Goal: Task Accomplishment & Management: Complete application form

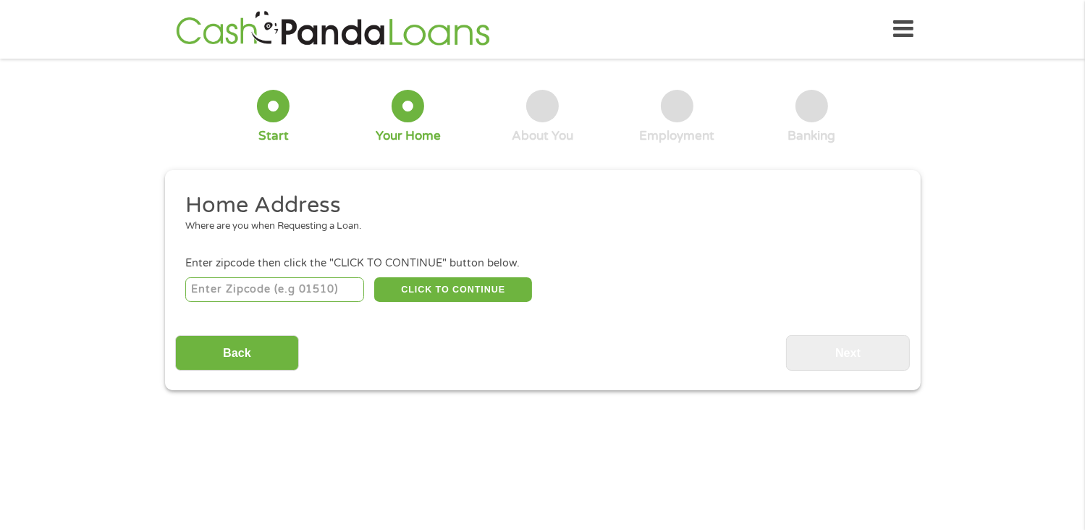
click at [322, 293] on input "number" at bounding box center [274, 289] width 179 height 25
type input "43219"
select select "[US_STATE]"
click at [462, 288] on button "CLICK TO CONTINUE" at bounding box center [453, 289] width 158 height 25
type input "43219"
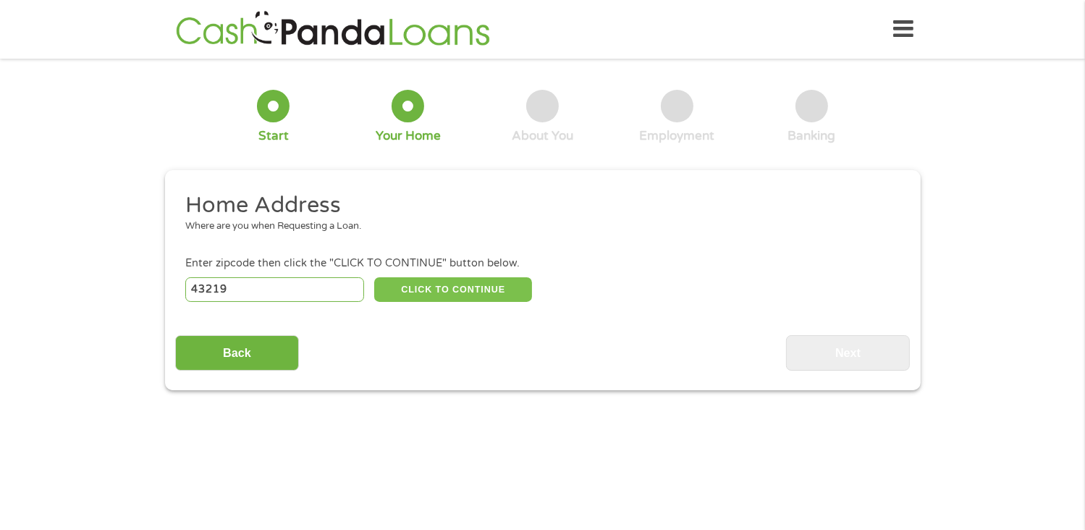
type input "Columbus"
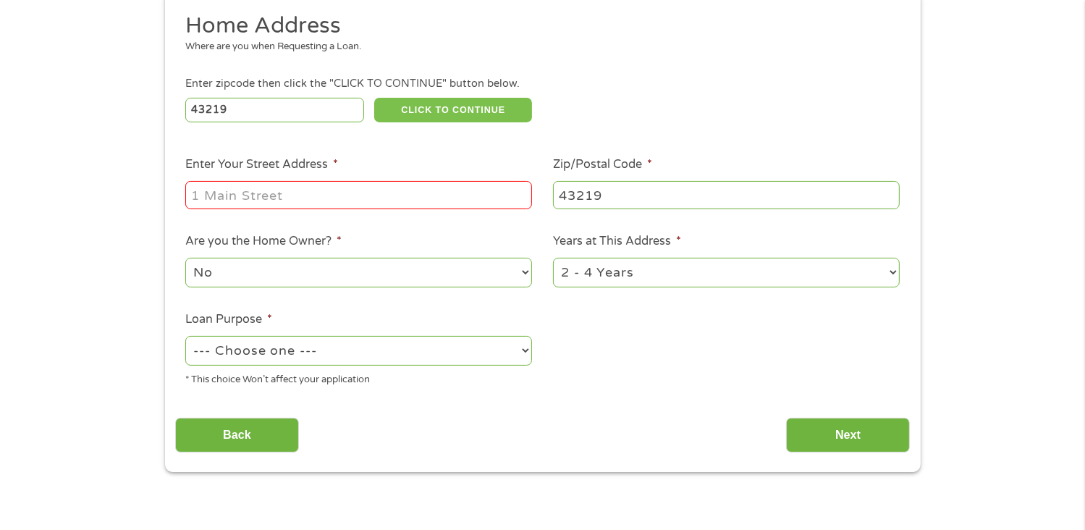
scroll to position [289, 0]
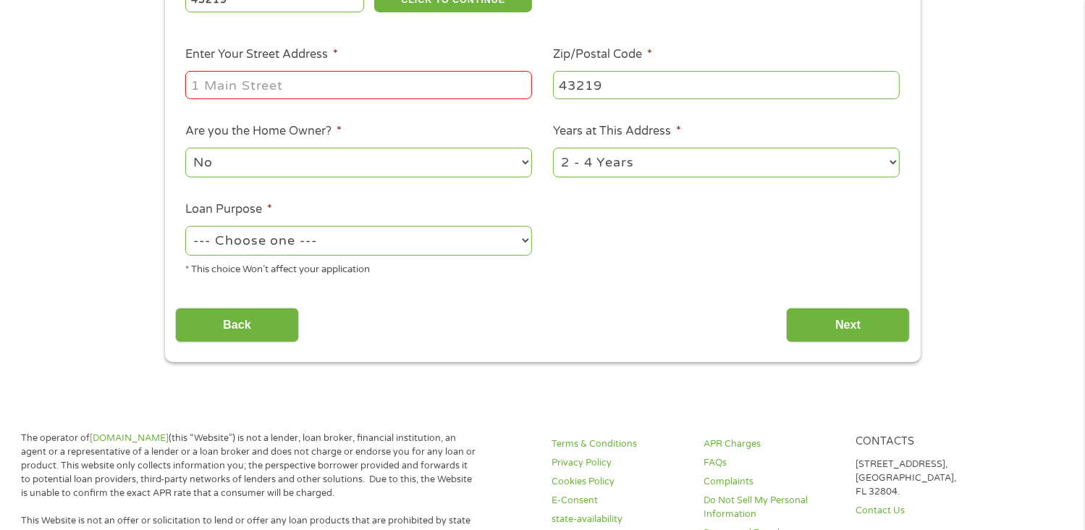
click at [347, 91] on input "Enter Your Street Address *" at bounding box center [358, 84] width 347 height 27
type input "[STREET_ADDRESS]"
click at [518, 163] on select "No Yes" at bounding box center [358, 163] width 347 height 30
select select "yes"
click at [185, 149] on select "No Yes" at bounding box center [358, 163] width 347 height 30
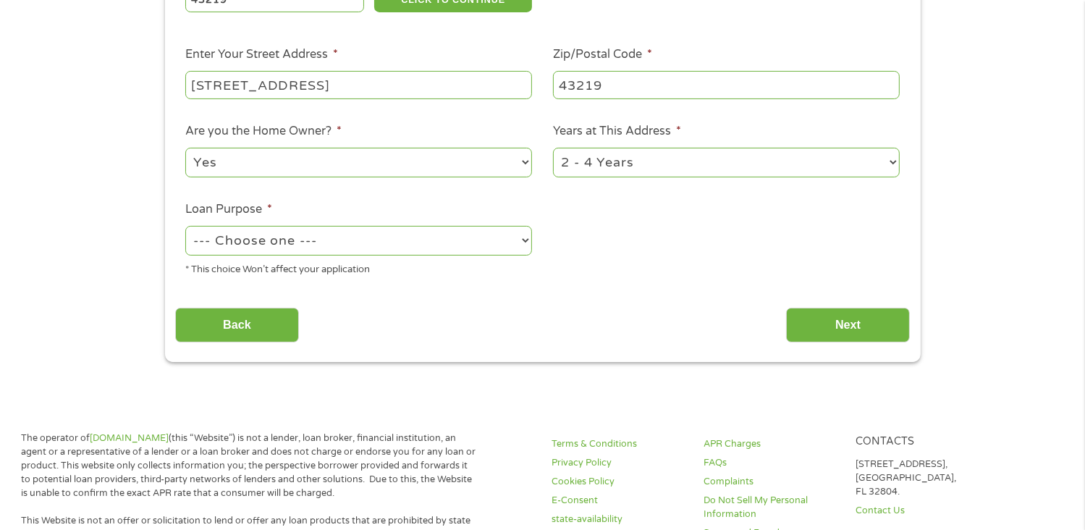
click at [889, 164] on select "1 Year or less 1 - 2 Years 2 - 4 Years Over 4 Years" at bounding box center [726, 163] width 347 height 30
select select "60months"
click at [553, 149] on select "1 Year or less 1 - 2 Years 2 - 4 Years Over 4 Years" at bounding box center [726, 163] width 347 height 30
click at [531, 247] on select "--- Choose one --- Pay Bills Debt Consolidation Home Improvement Major Purchase…" at bounding box center [358, 241] width 347 height 30
select select "paybills"
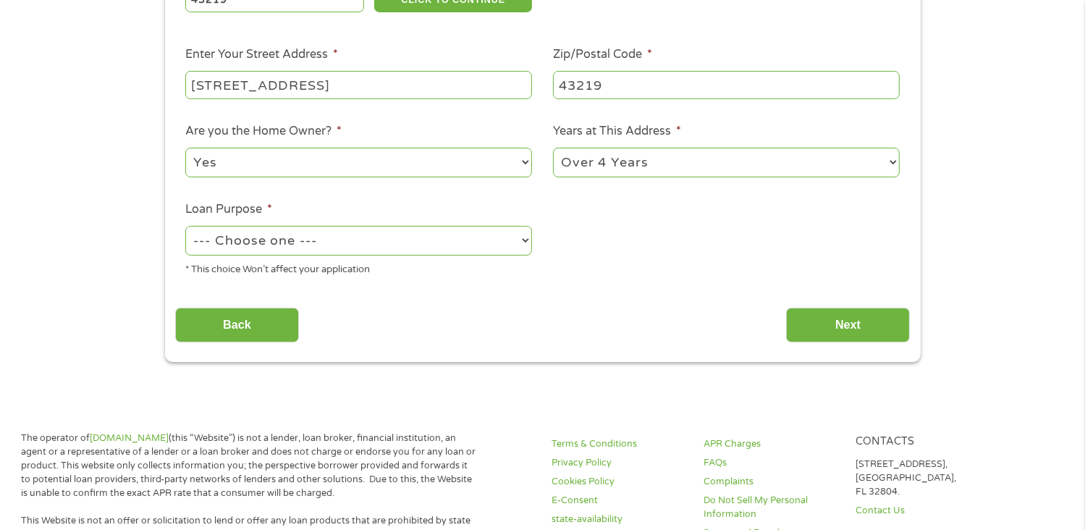
click at [185, 227] on select "--- Choose one --- Pay Bills Debt Consolidation Home Improvement Major Purchase…" at bounding box center [358, 241] width 347 height 30
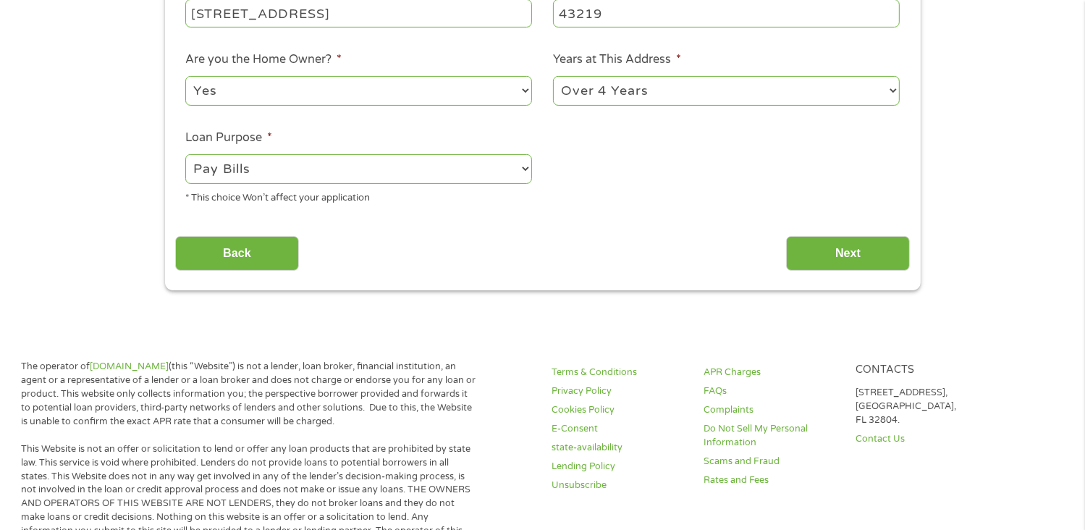
scroll to position [362, 0]
click at [822, 260] on input "Next" at bounding box center [848, 252] width 124 height 35
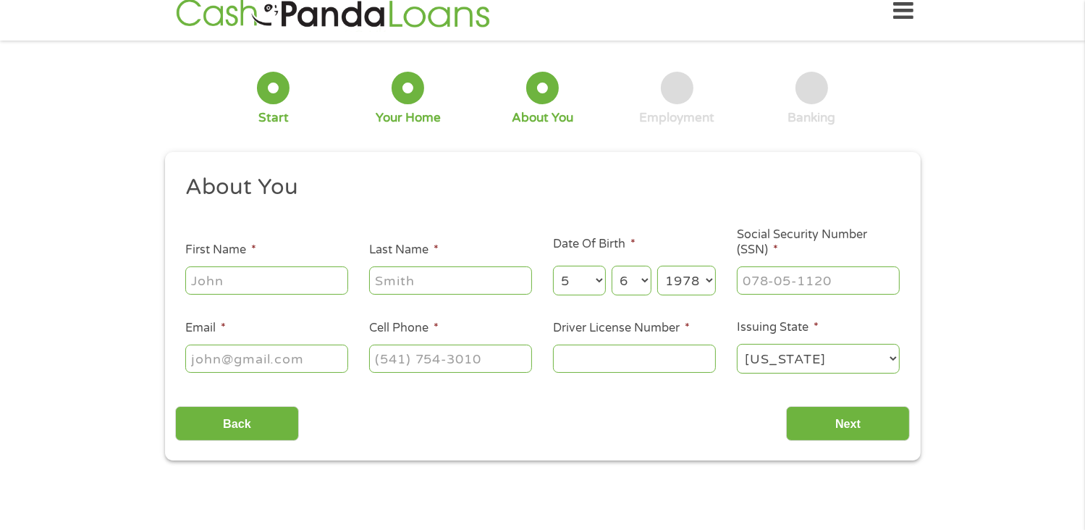
scroll to position [0, 0]
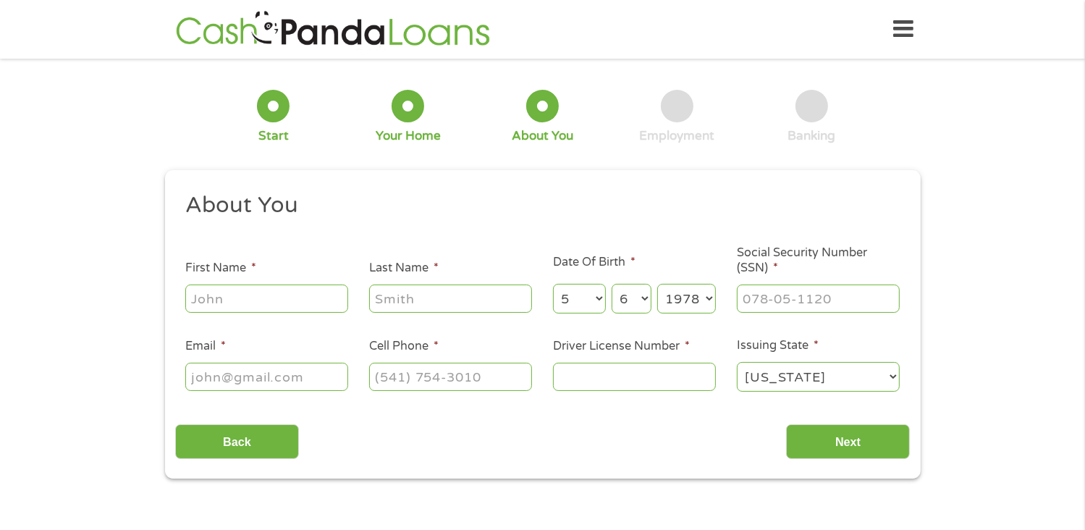
click at [262, 299] on input "First Name *" at bounding box center [266, 297] width 163 height 27
type input "[PERSON_NAME]"
type input "[EMAIL_ADDRESS][DOMAIN_NAME]"
type input "[PHONE_NUMBER]"
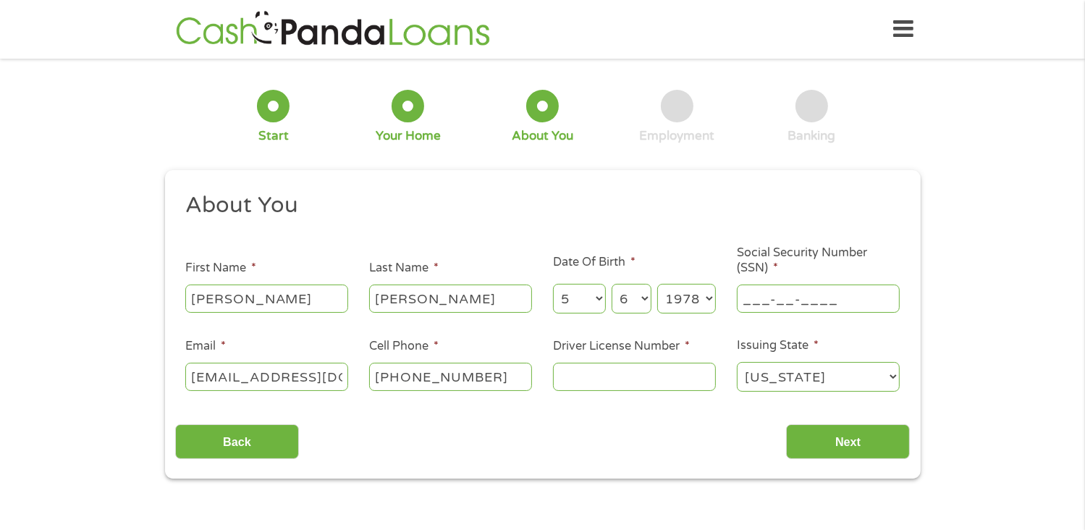
click at [778, 300] on input "___-__-____" at bounding box center [818, 297] width 163 height 27
type input "287-76-9368"
click at [679, 367] on input "Driver License Number *" at bounding box center [634, 376] width 163 height 27
type input "RR119924"
click at [860, 449] on input "Next" at bounding box center [848, 441] width 124 height 35
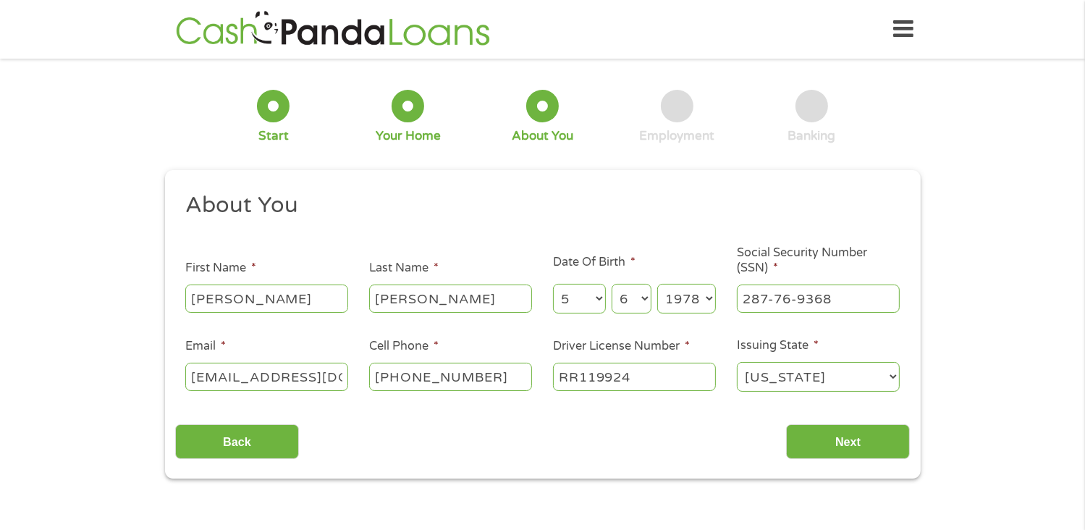
scroll to position [6, 6]
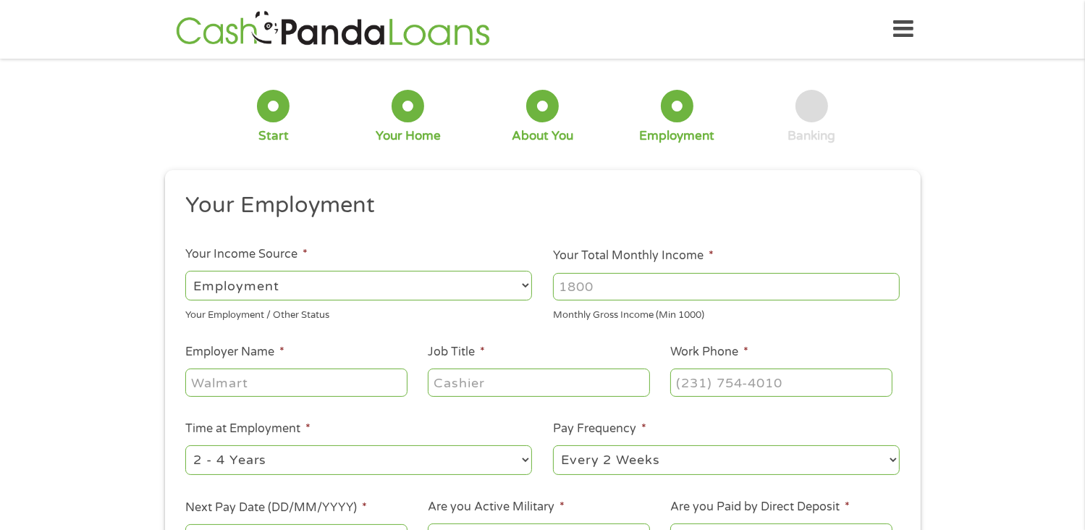
click at [598, 282] on input "Your Total Monthly Income *" at bounding box center [726, 286] width 347 height 27
type input "4995"
click at [287, 380] on input "Employer Name *" at bounding box center [295, 381] width 221 height 27
type input "JIS Orthopedics"
click at [490, 382] on input "Job Title *" at bounding box center [538, 381] width 221 height 27
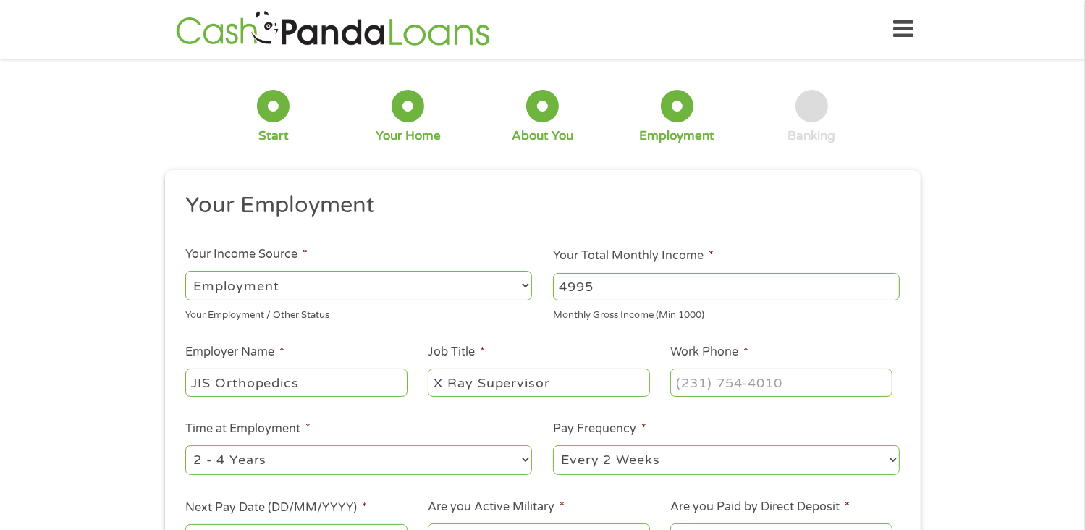
type input "X Ray Supervisor"
click at [741, 381] on input "(___) ___-____" at bounding box center [780, 381] width 221 height 27
type input "[PHONE_NUMBER]"
click at [52, 276] on div "1 Start 2 Your Home 3 About You 4 Employment 5 Banking 6 This field is hidden w…" at bounding box center [542, 354] width 1085 height 571
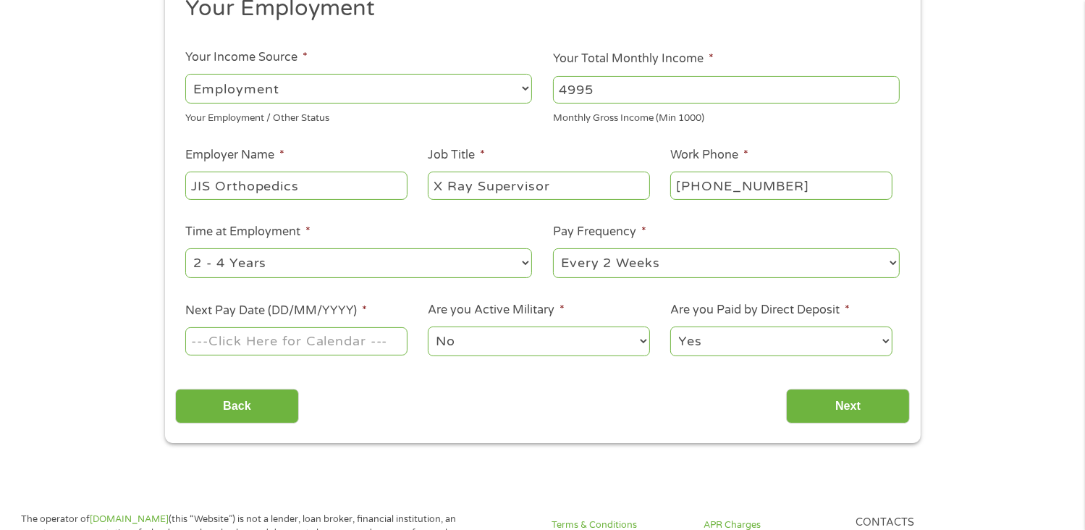
scroll to position [217, 0]
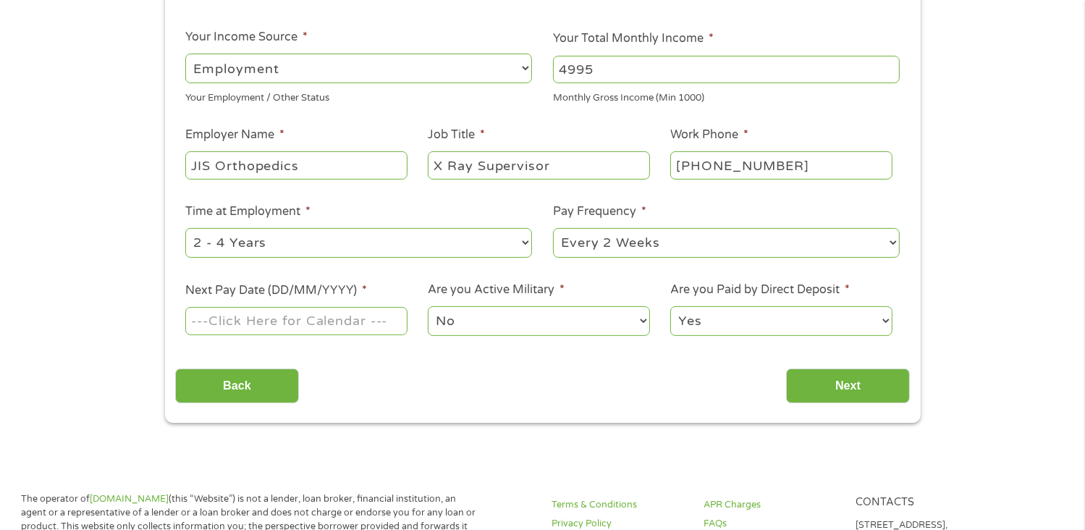
click at [333, 321] on input "Next Pay Date (DD/MM/YYYY) *" at bounding box center [295, 320] width 221 height 27
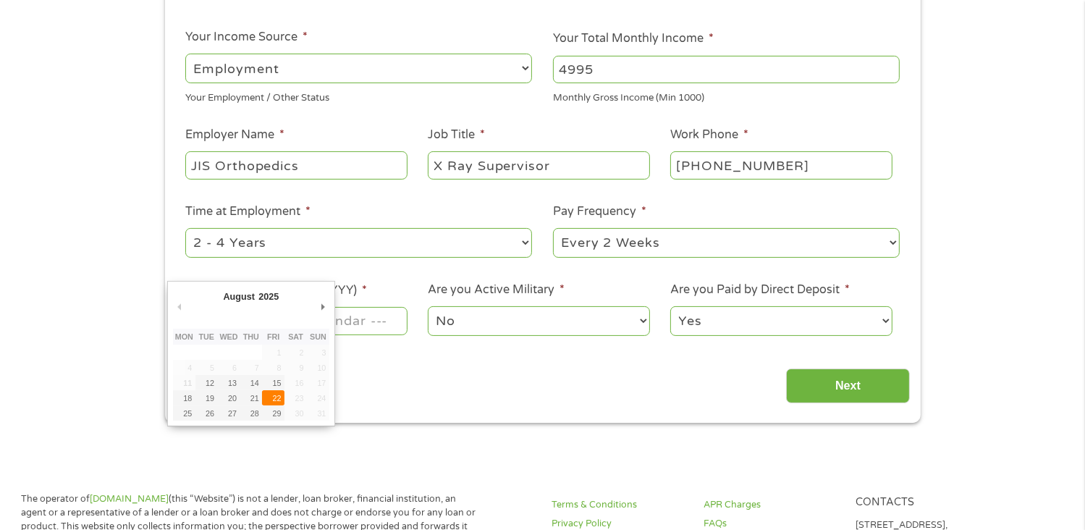
type input "[DATE]"
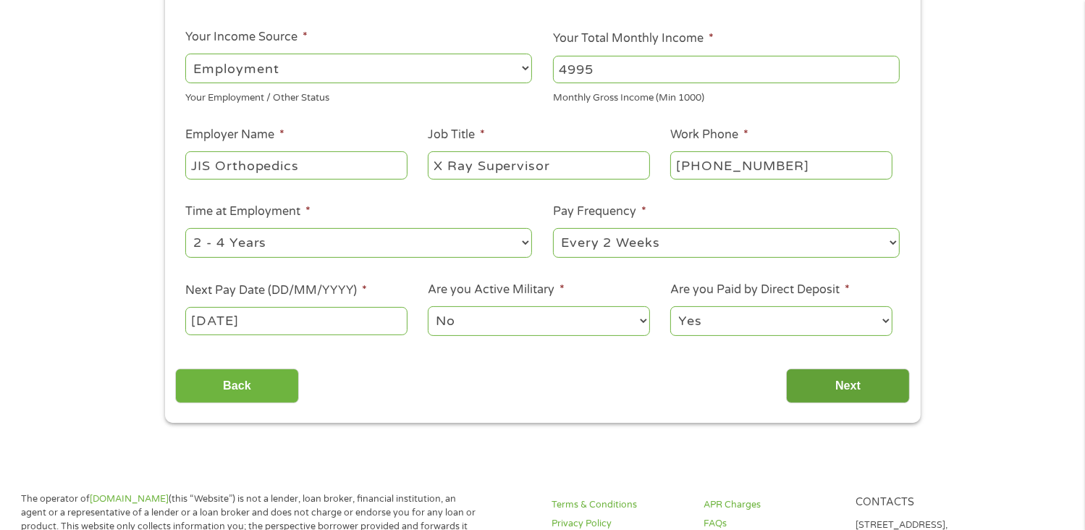
click at [837, 387] on input "Next" at bounding box center [848, 385] width 124 height 35
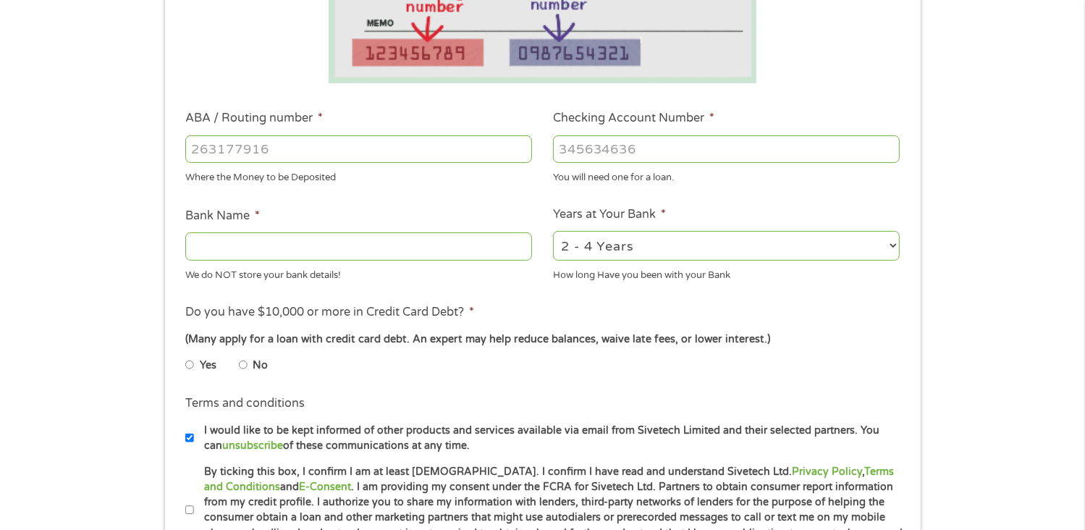
scroll to position [362, 0]
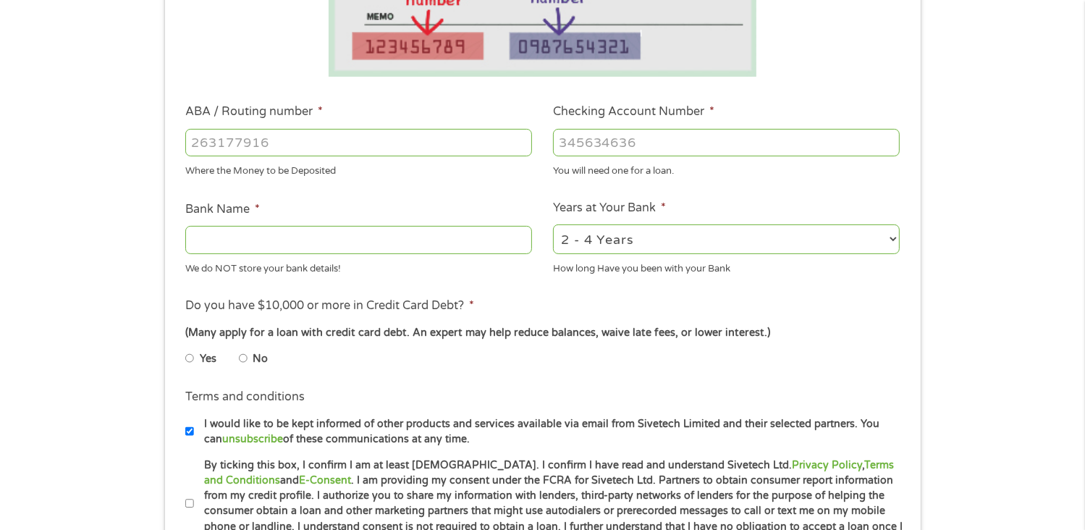
click at [244, 143] on input "ABA / Routing number *" at bounding box center [358, 142] width 347 height 27
type input "044000024"
type input "HUNTINGTON NATIONAL BANK"
type input "044000024"
click at [582, 140] on input "Checking Account Number *" at bounding box center [726, 142] width 347 height 27
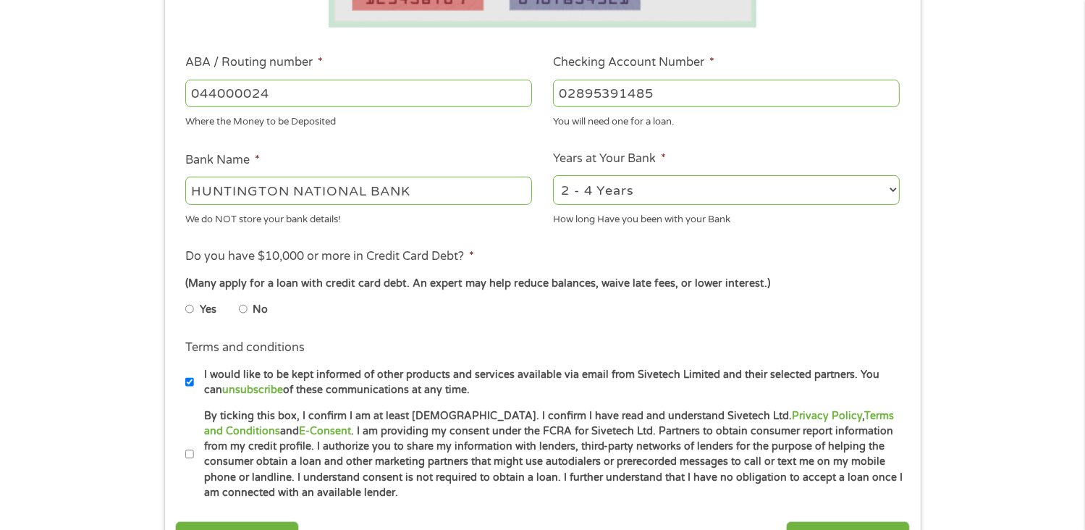
scroll to position [434, 0]
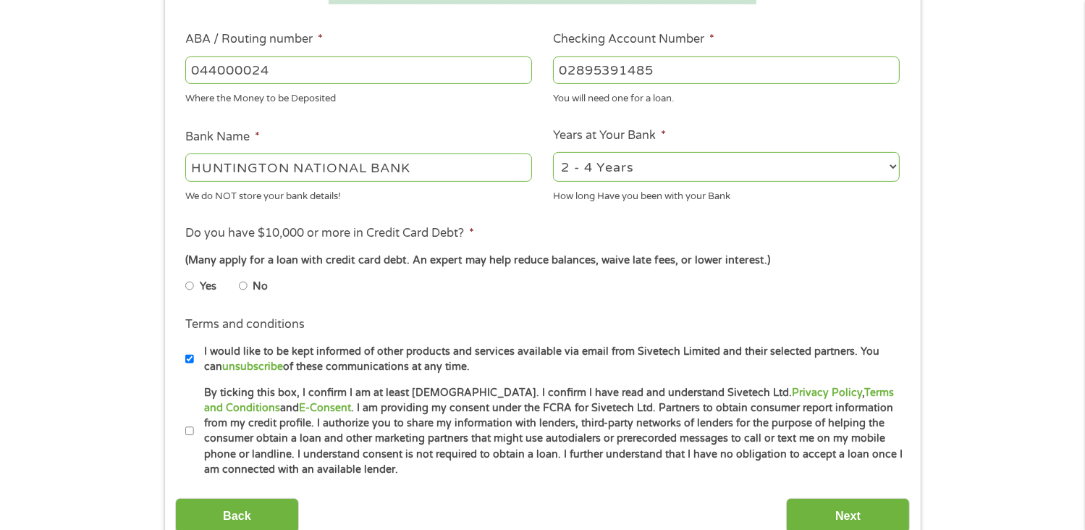
type input "02895391485"
click at [244, 290] on input "No" at bounding box center [243, 285] width 9 height 23
radio input "true"
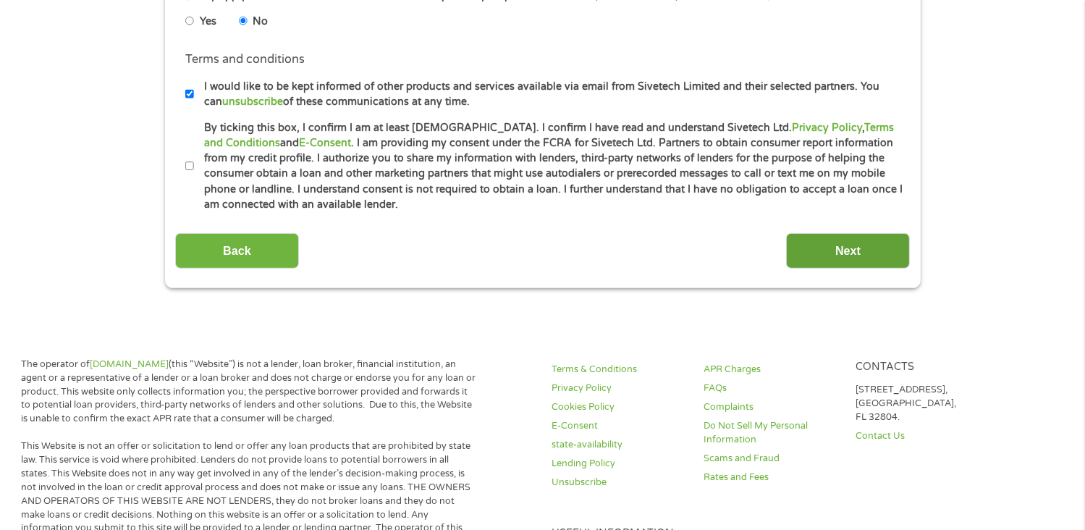
scroll to position [724, 0]
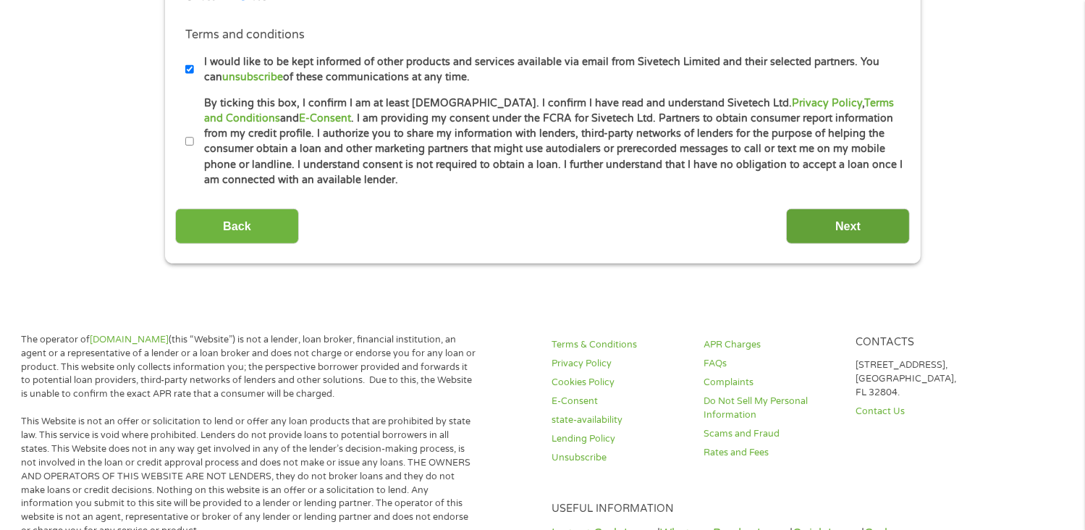
click at [881, 223] on input "Next" at bounding box center [848, 225] width 124 height 35
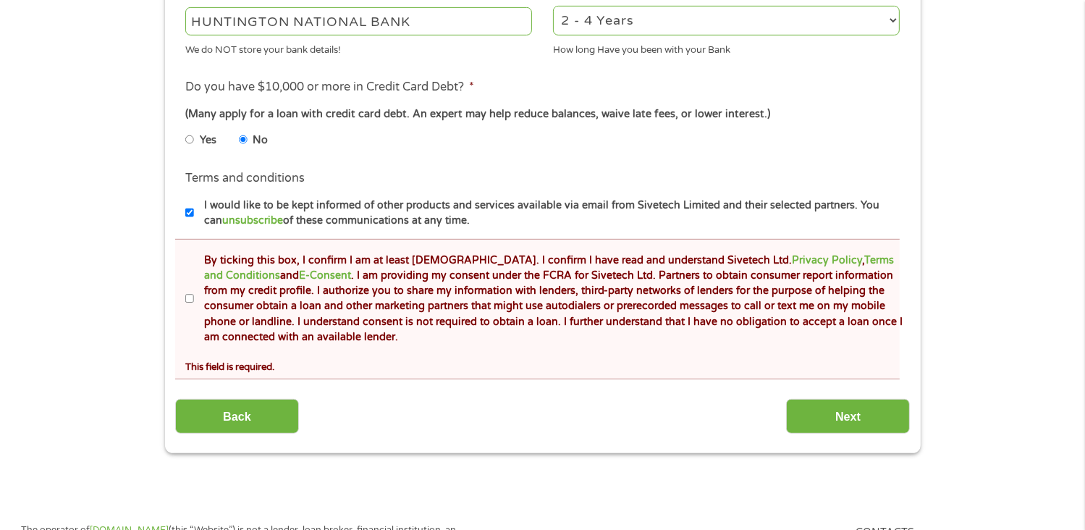
scroll to position [651, 0]
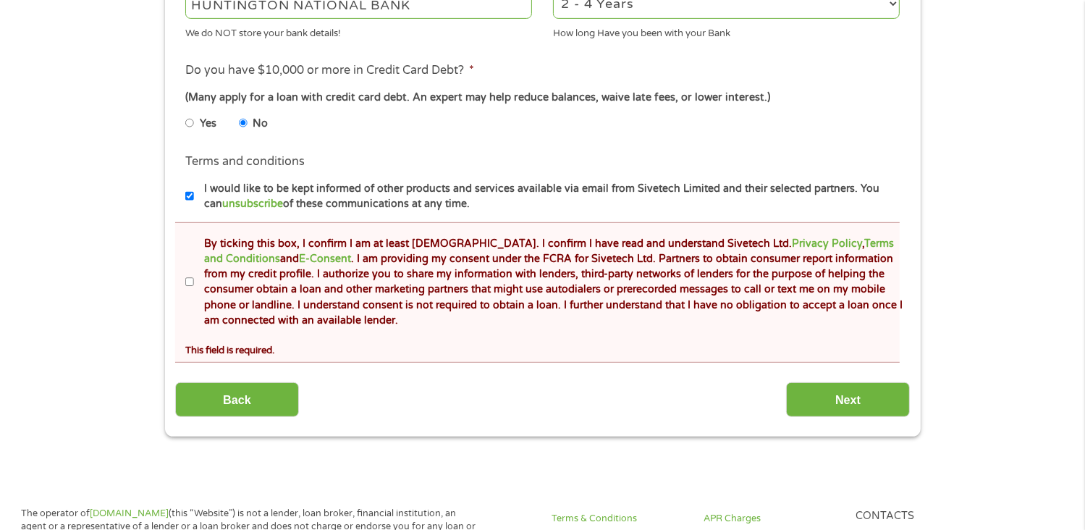
click at [186, 281] on input "By ticking this box, I confirm I am at least [DEMOGRAPHIC_DATA]. I confirm I ha…" at bounding box center [189, 282] width 9 height 23
checkbox input "true"
click at [811, 397] on input "Next" at bounding box center [848, 399] width 124 height 35
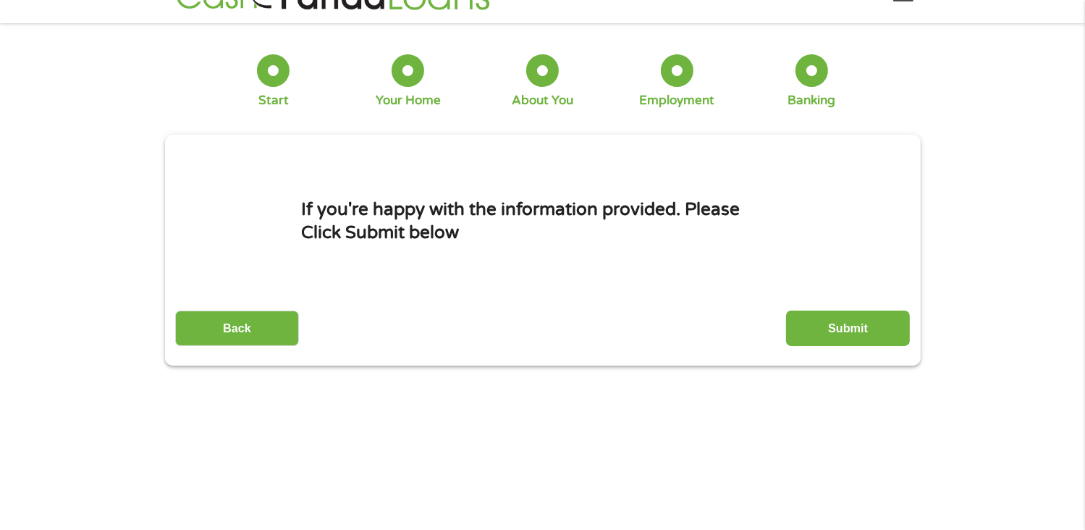
scroll to position [0, 0]
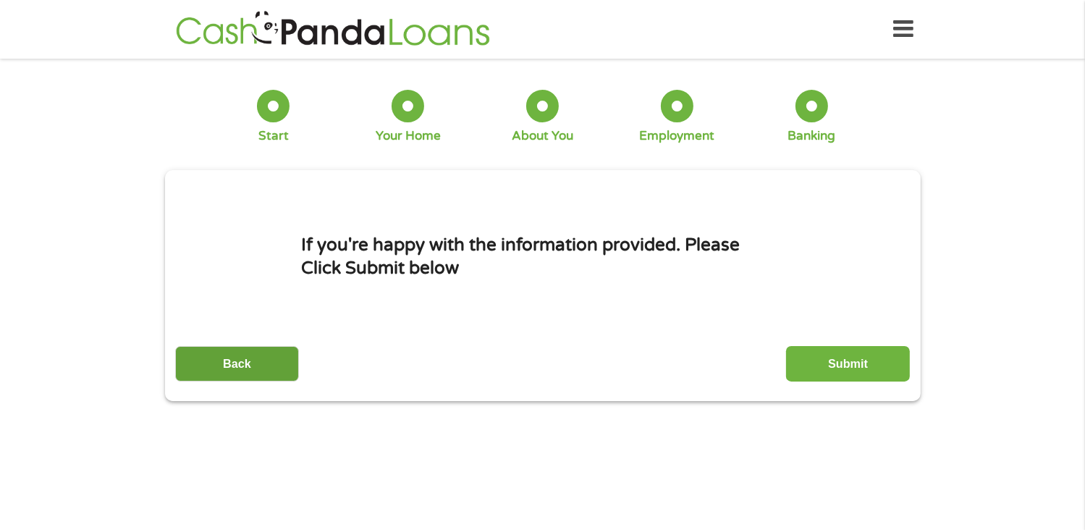
click at [208, 373] on input "Back" at bounding box center [237, 363] width 124 height 35
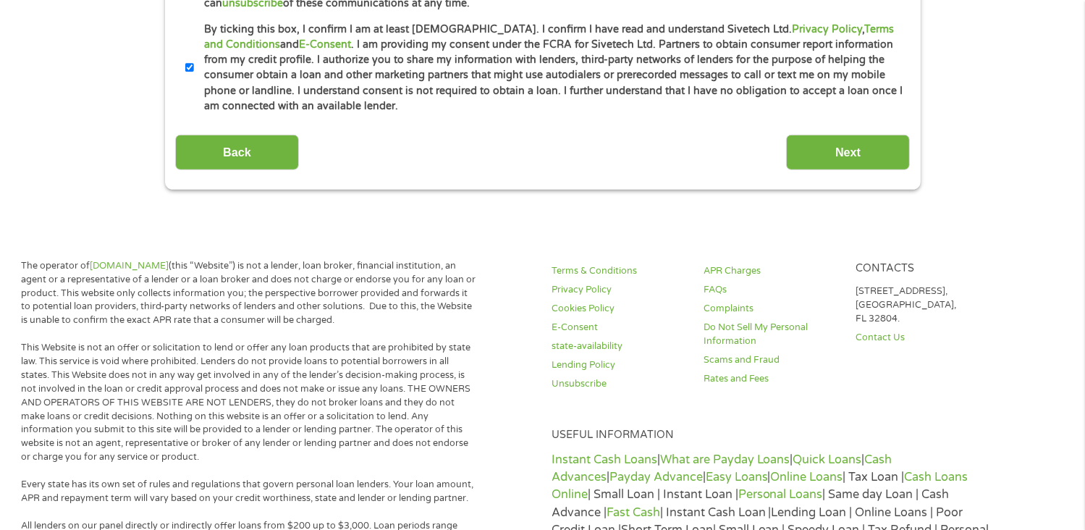
scroll to position [796, 0]
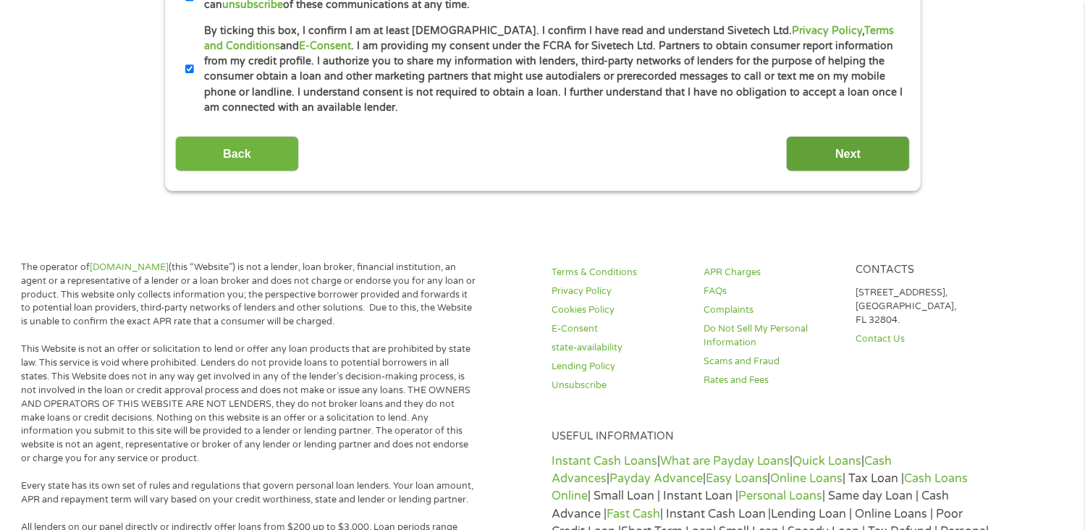
click at [851, 144] on input "Next" at bounding box center [848, 153] width 124 height 35
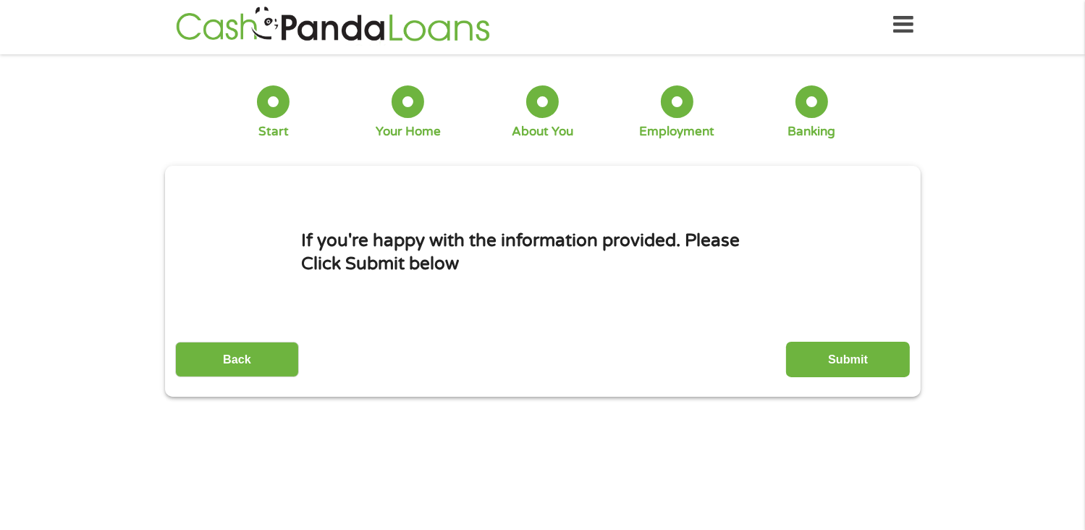
scroll to position [0, 0]
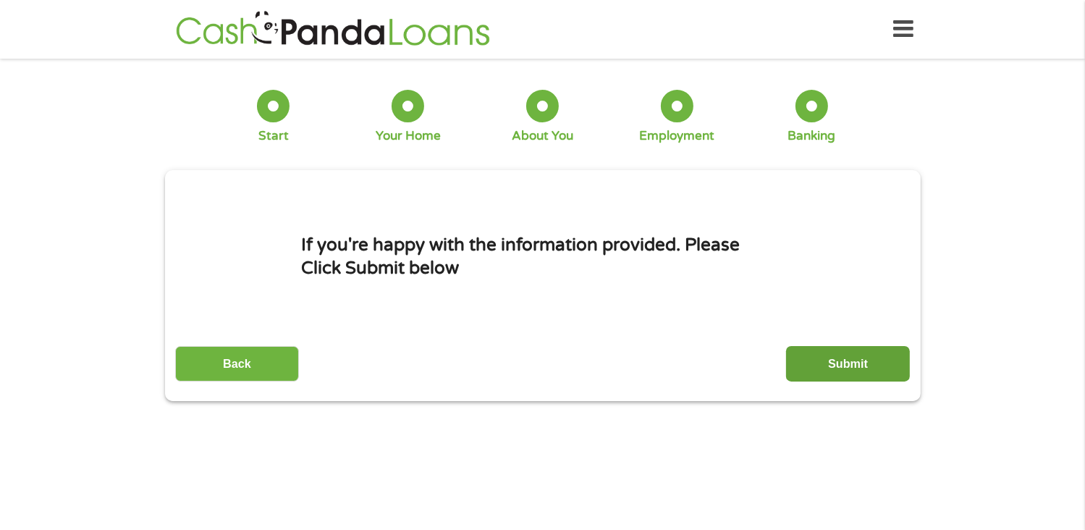
click at [843, 358] on input "Submit" at bounding box center [848, 363] width 124 height 35
